Goal: Information Seeking & Learning: Learn about a topic

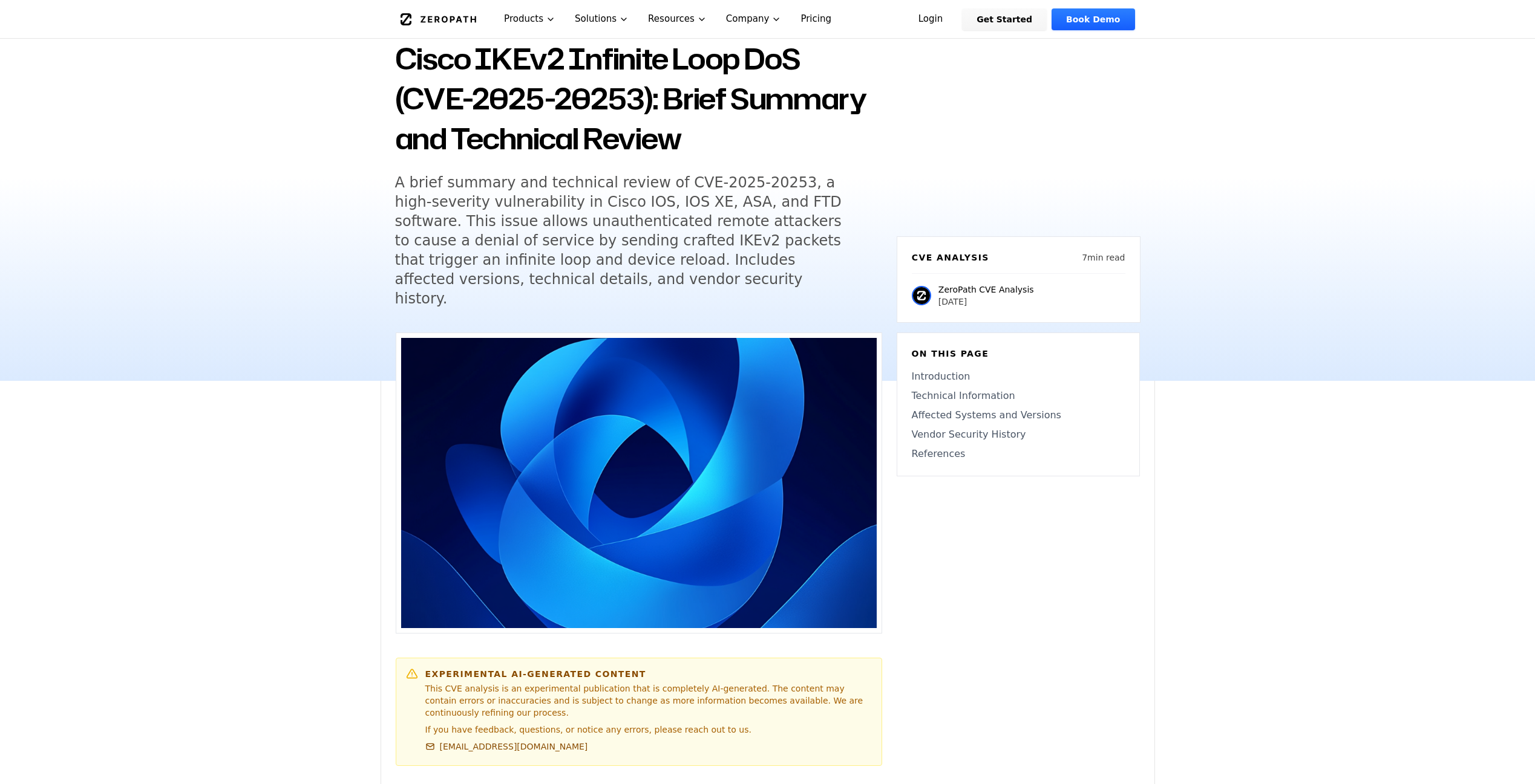
scroll to position [88, 0]
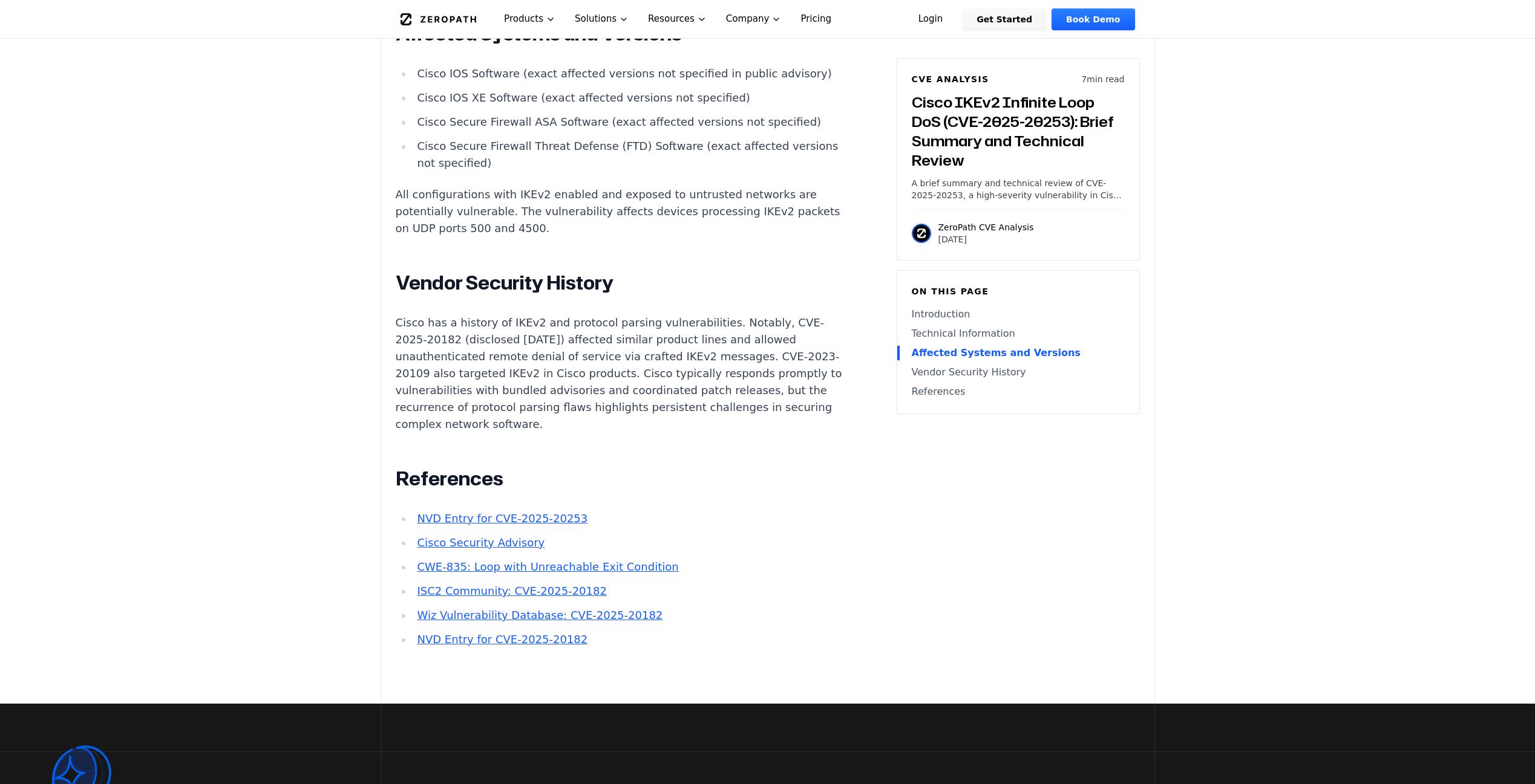
scroll to position [1483, 0]
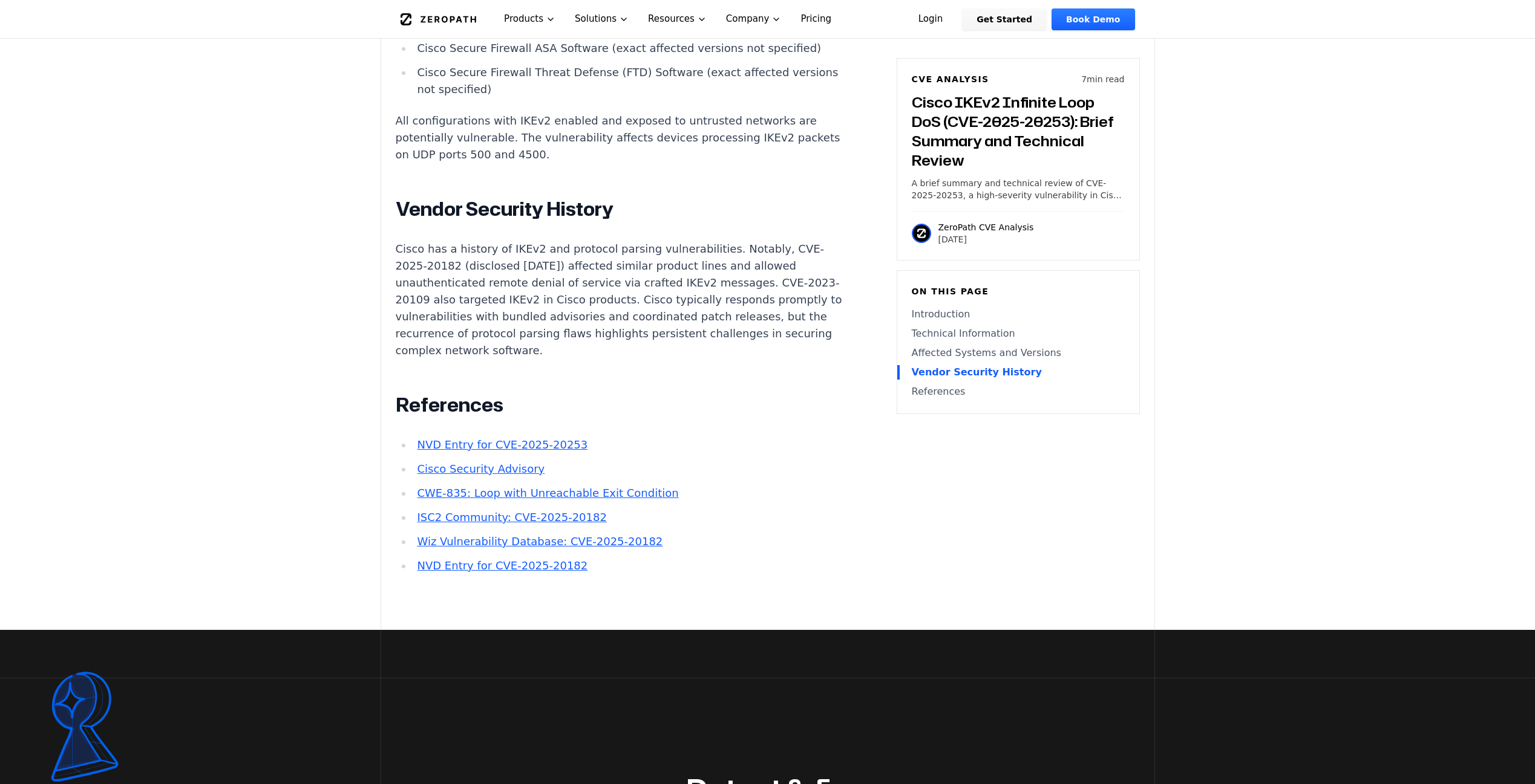
click at [245, 424] on main "How ZeroPath Works Learn the technical details of how ZeroPath works under the …" at bounding box center [768, 147] width 1535 height 3261
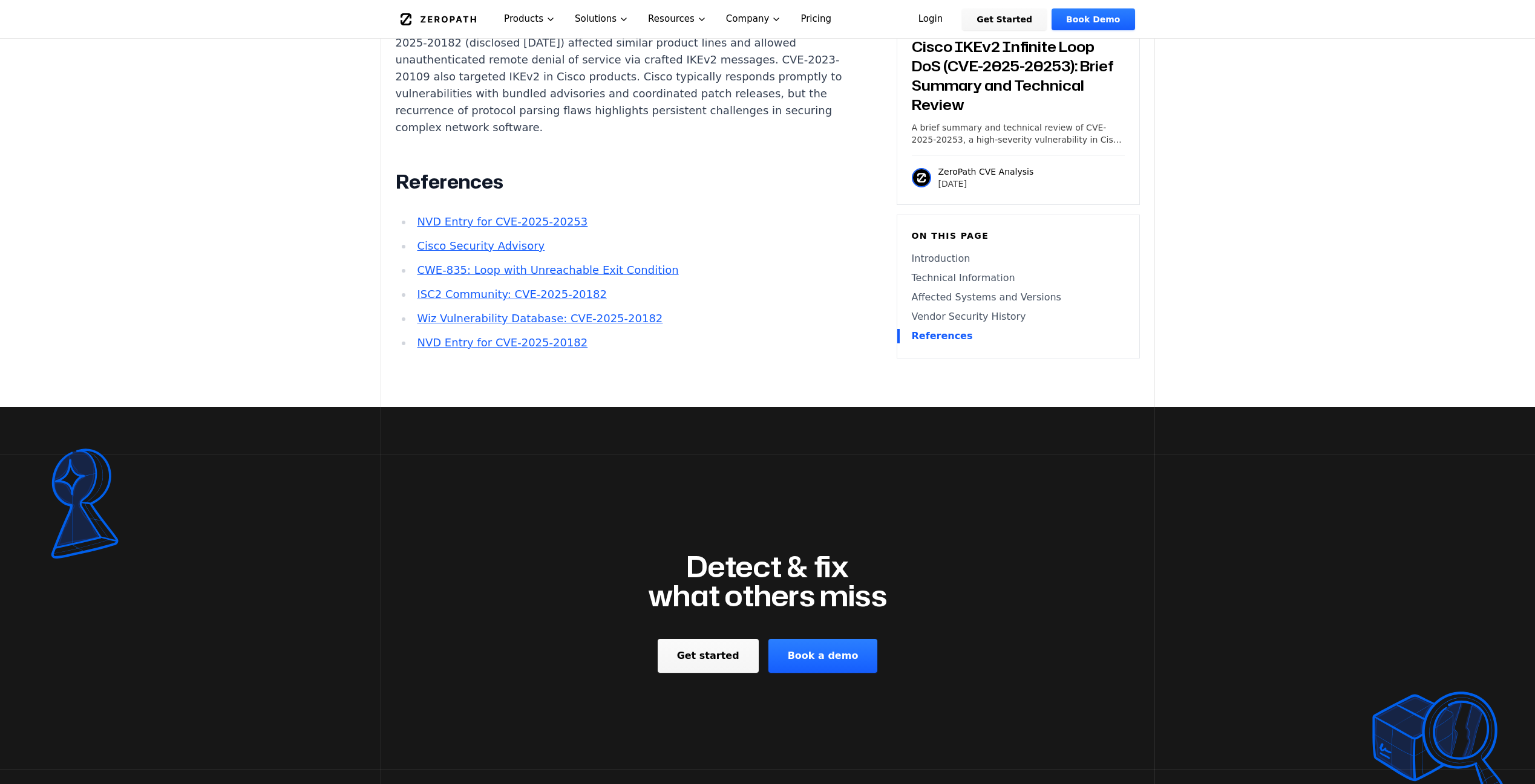
scroll to position [1704, 0]
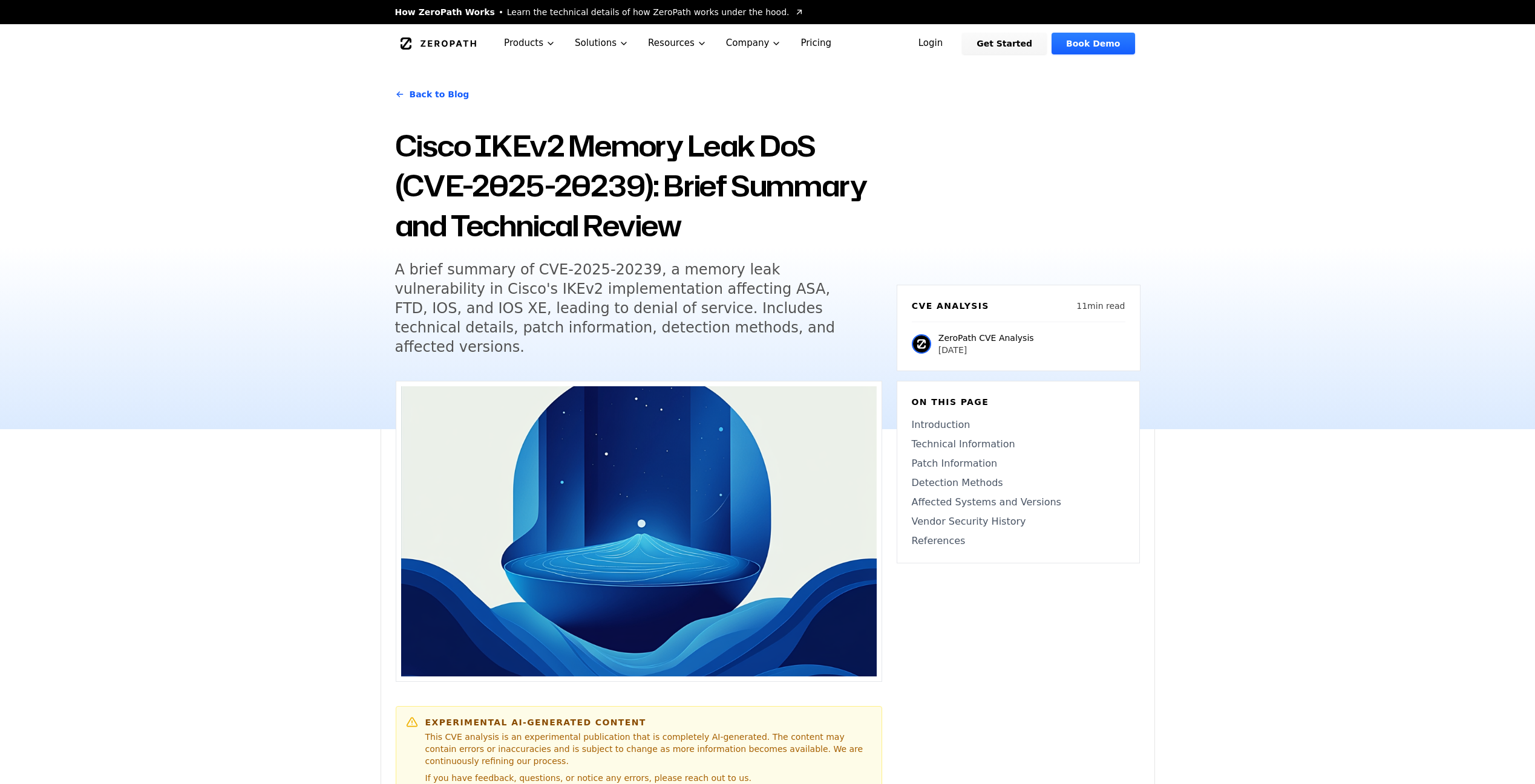
click at [278, 182] on div "Back to Blog Cisco IKEv2 Memory Leak DoS (CVE-2025-20239): Brief Summary and Te…" at bounding box center [768, 246] width 1535 height 367
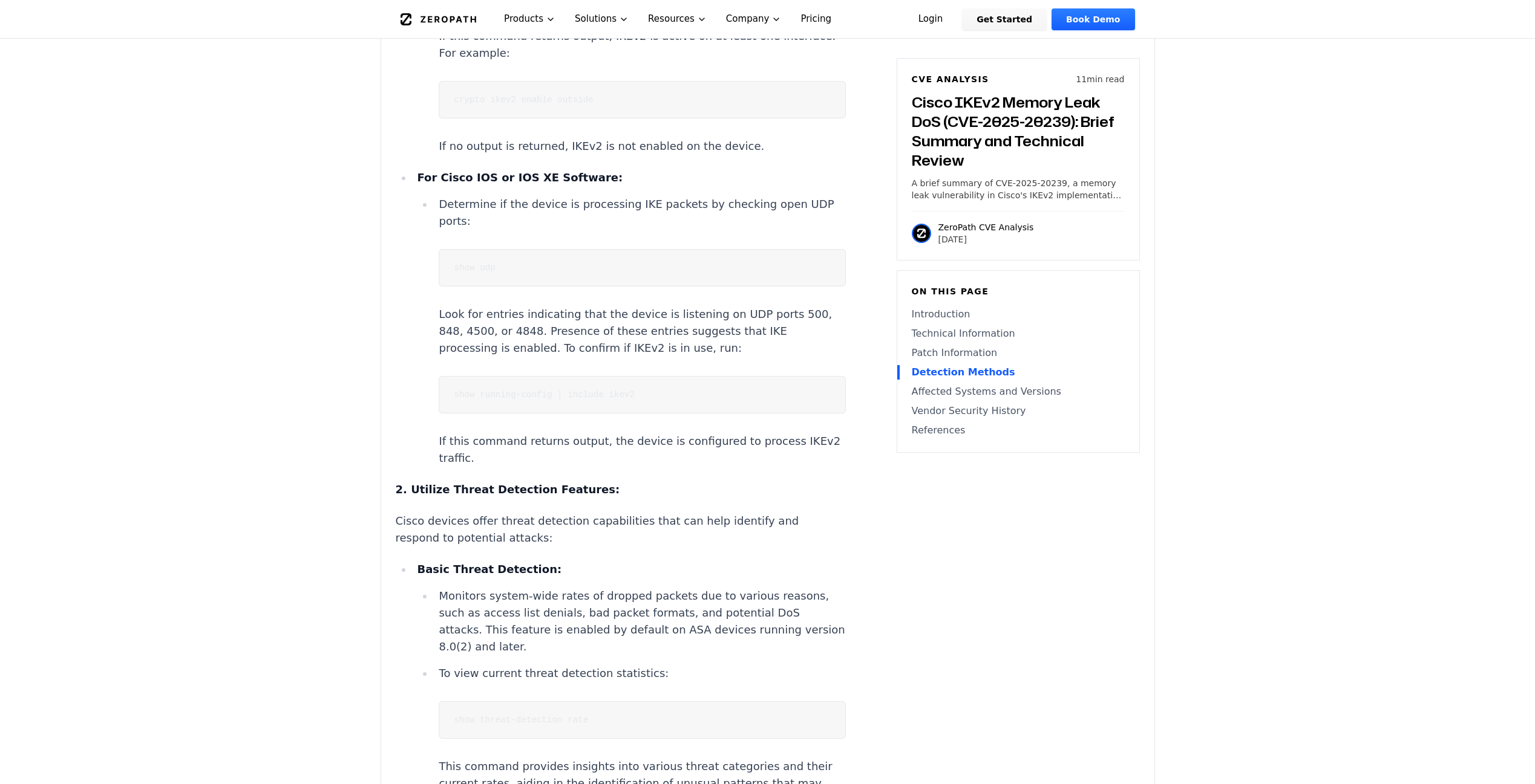
scroll to position [2833, 0]
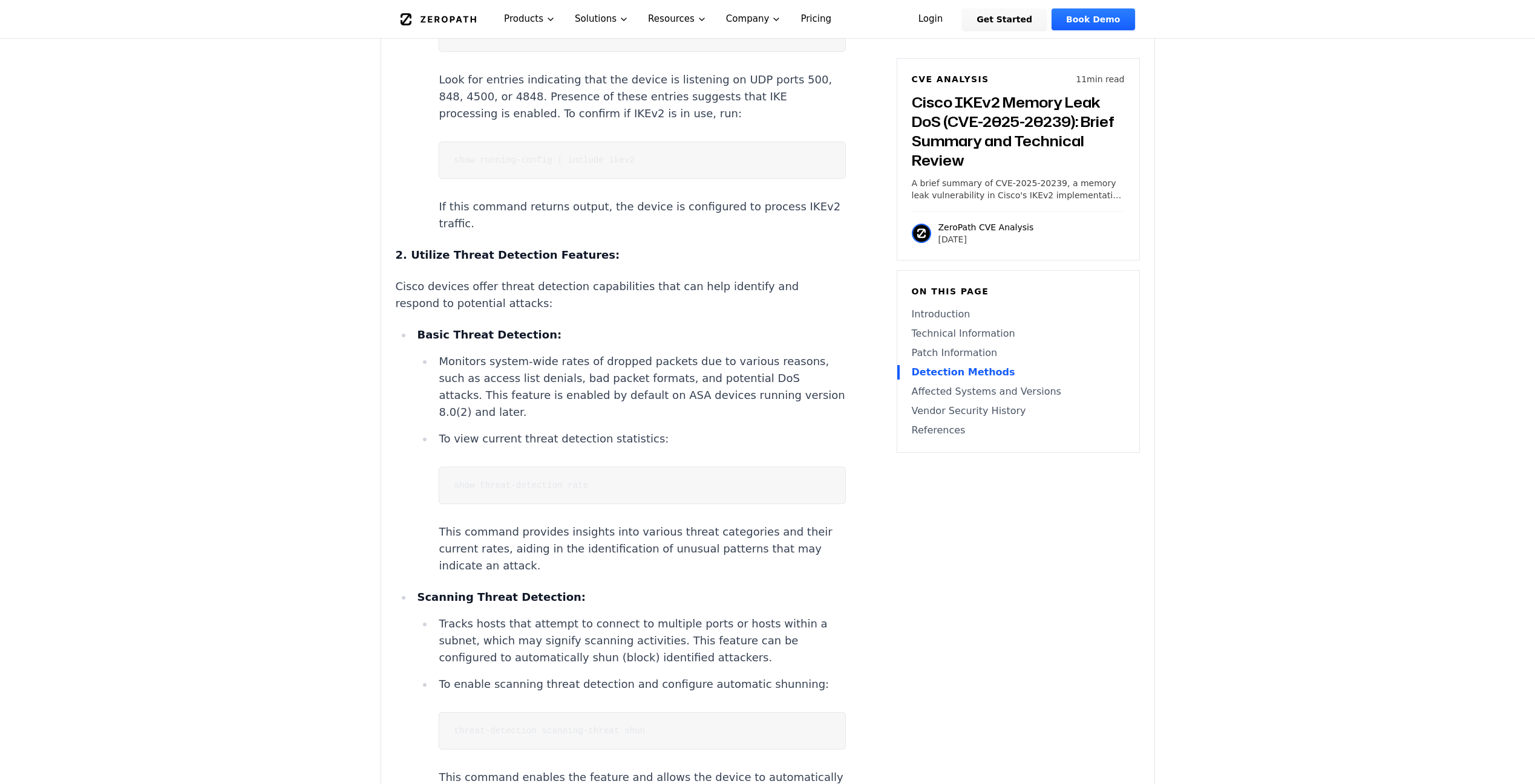
click at [287, 241] on main "How ZeroPath Works Learn the technical details of how ZeroPath works under the …" at bounding box center [768, 184] width 1535 height 6034
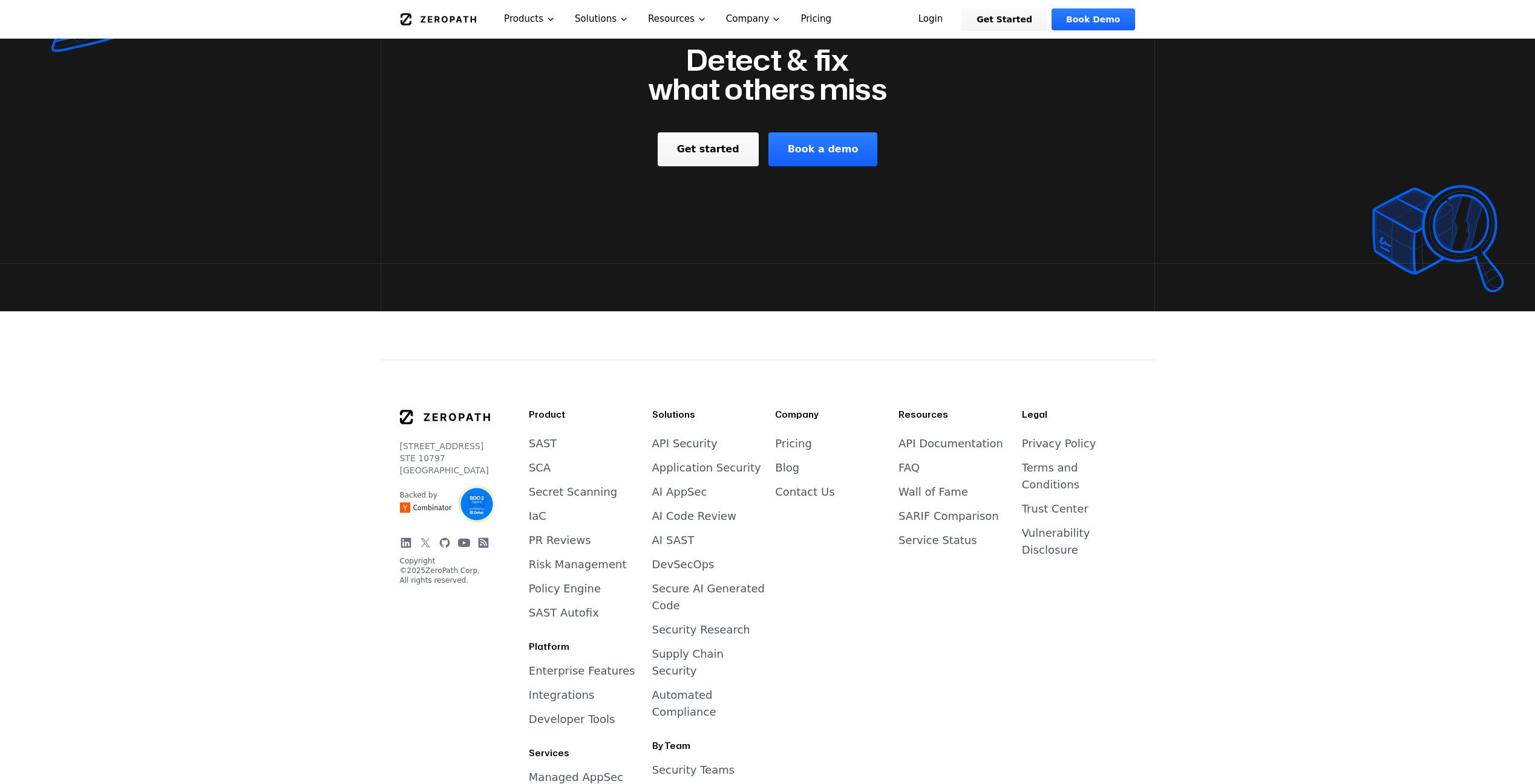
scroll to position [5026, 0]
